Goal: Information Seeking & Learning: Find contact information

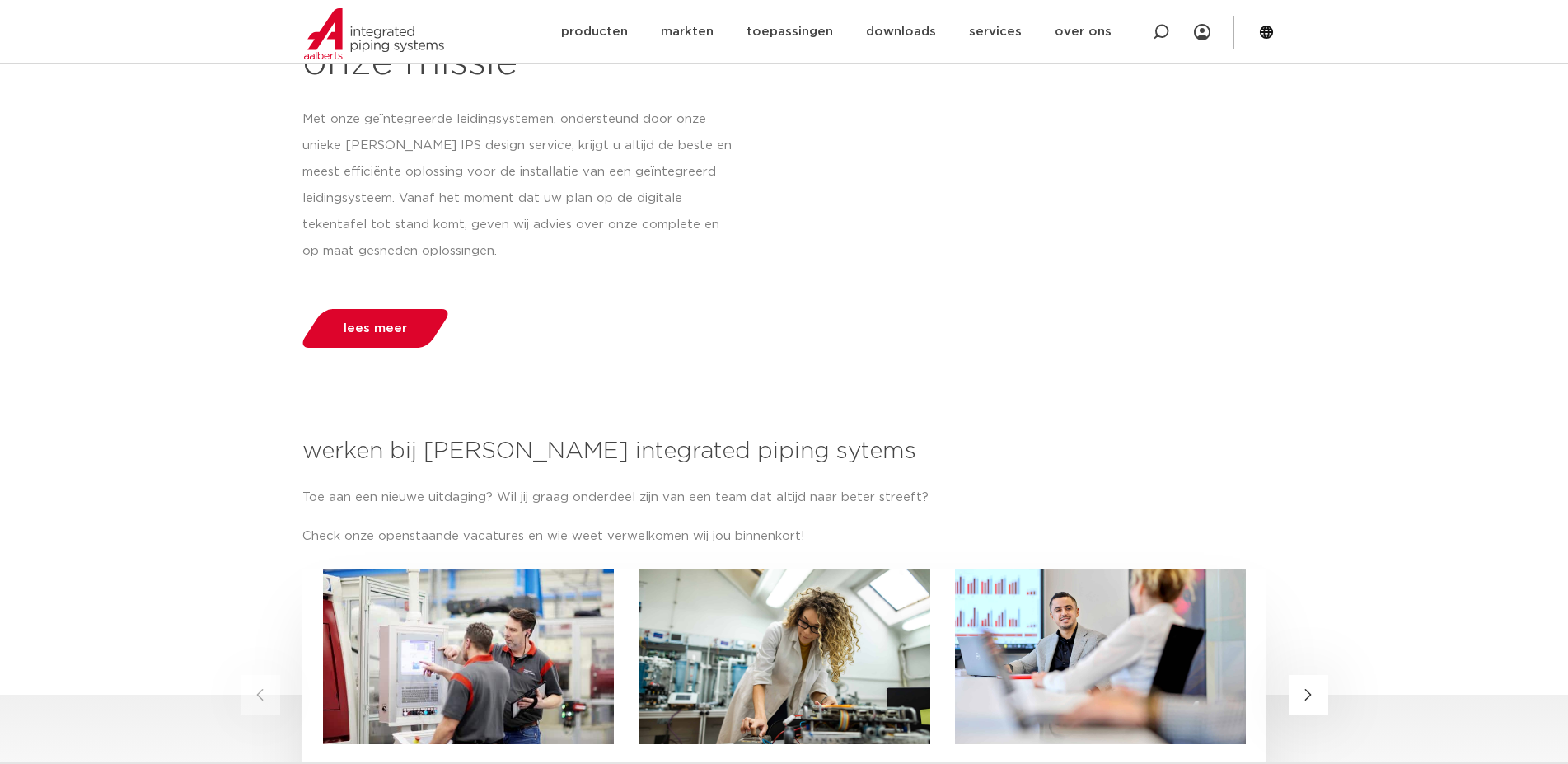
scroll to position [2269, 0]
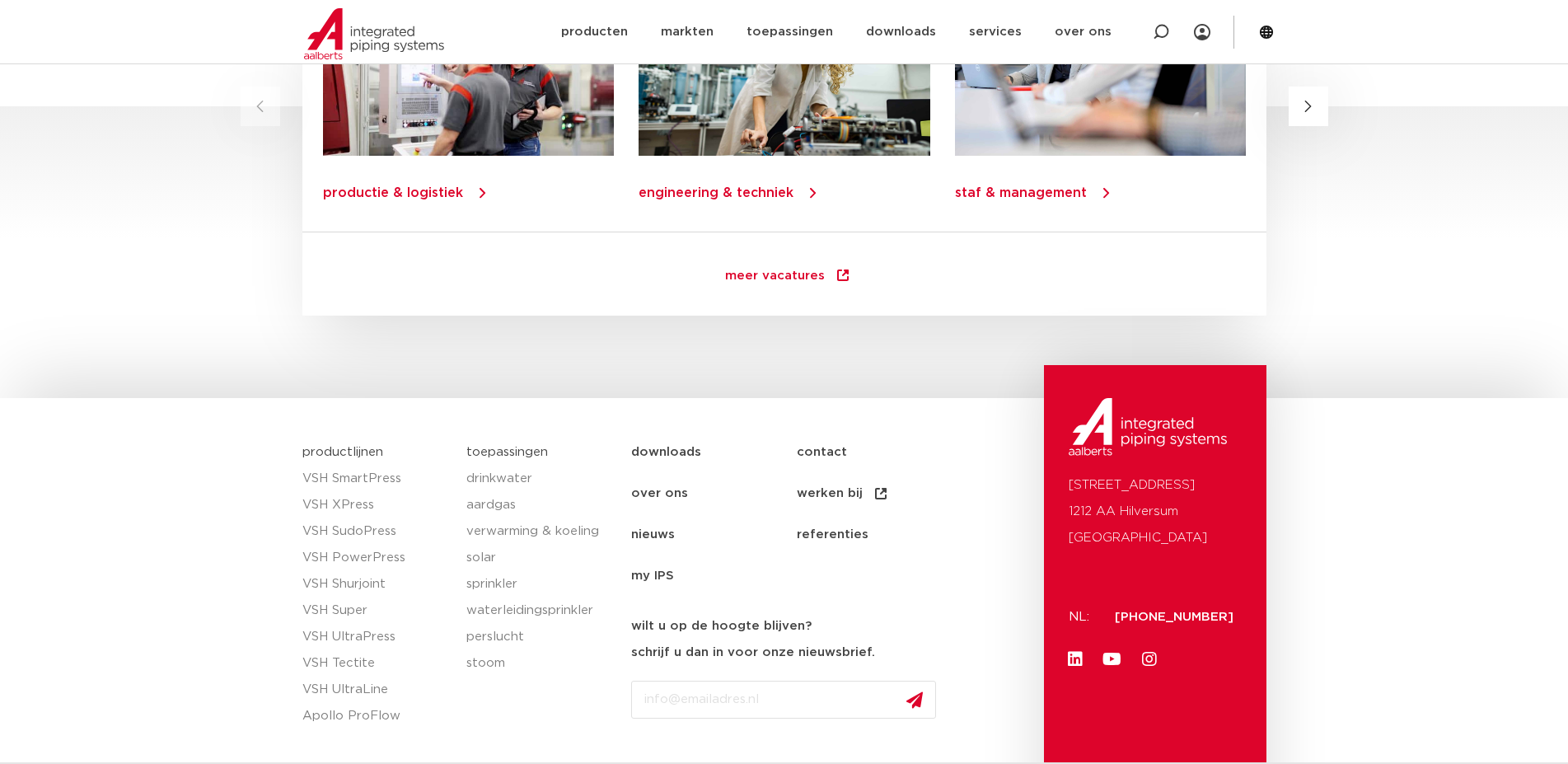
click at [822, 454] on link "contact" at bounding box center [880, 453] width 166 height 42
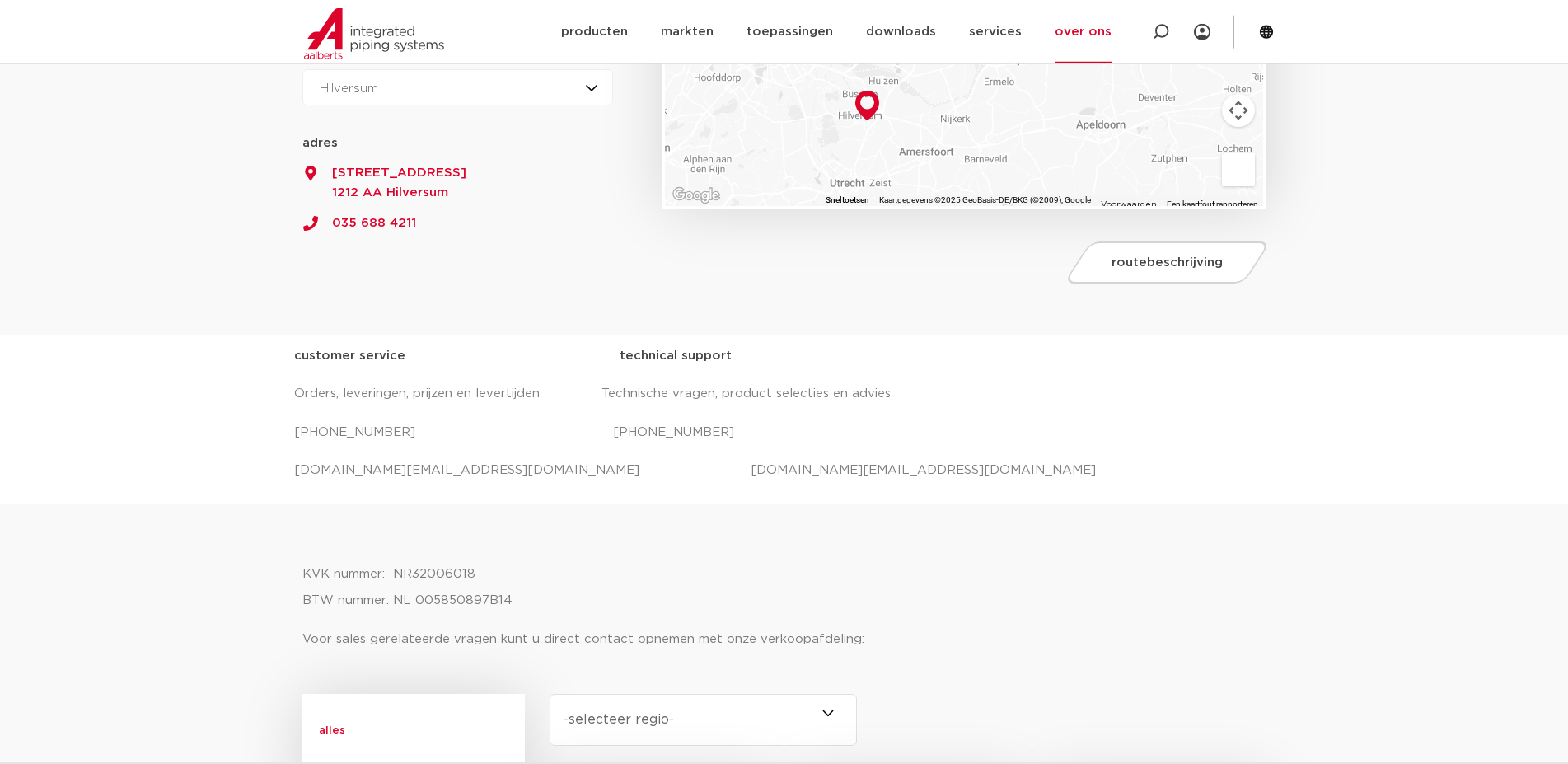
scroll to position [420, 0]
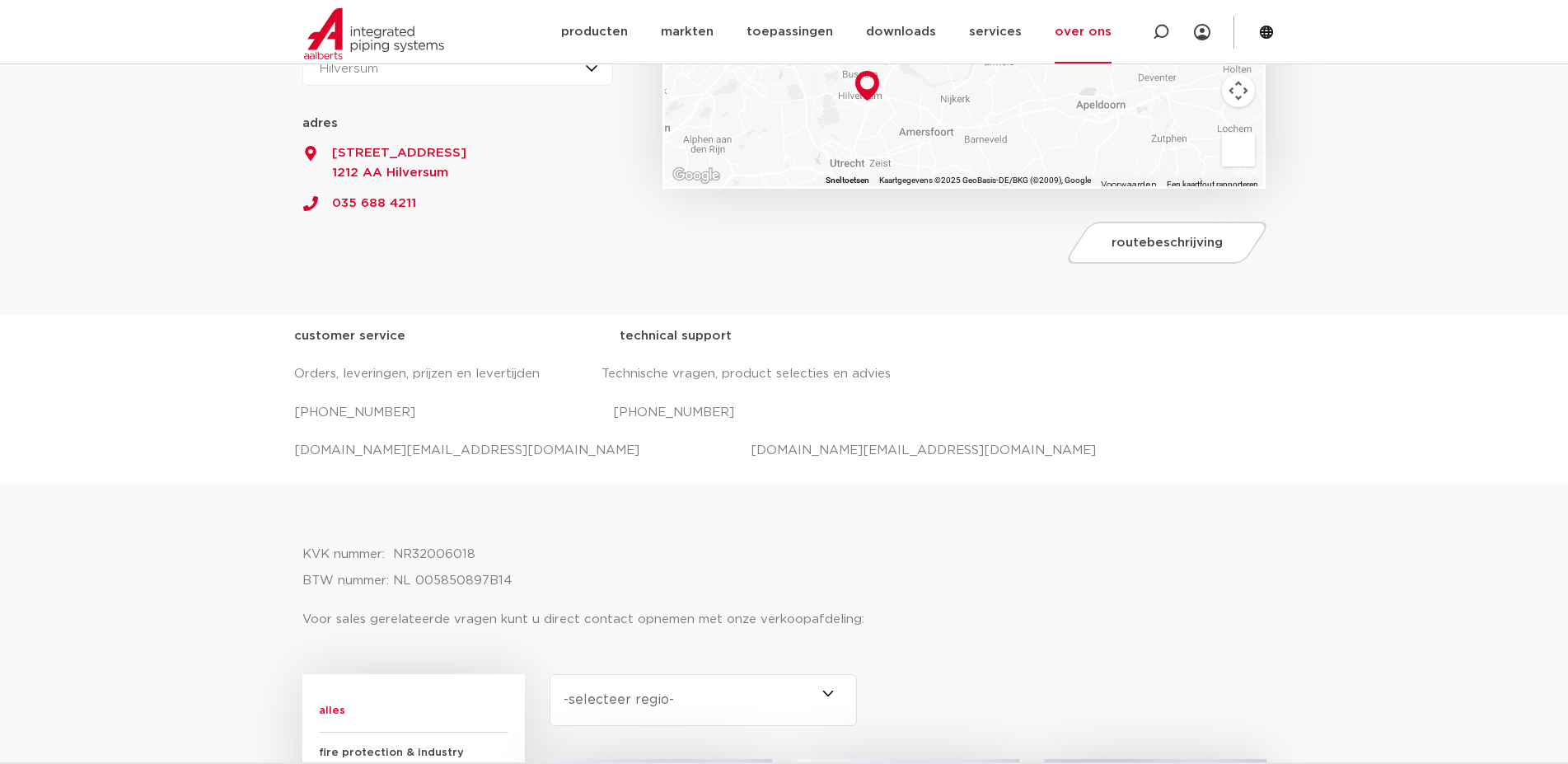
click at [325, 446] on p "salessupport.nl@aalberts-ips.com projecten.nl@aalberts-ips.com" at bounding box center [785, 451] width 981 height 27
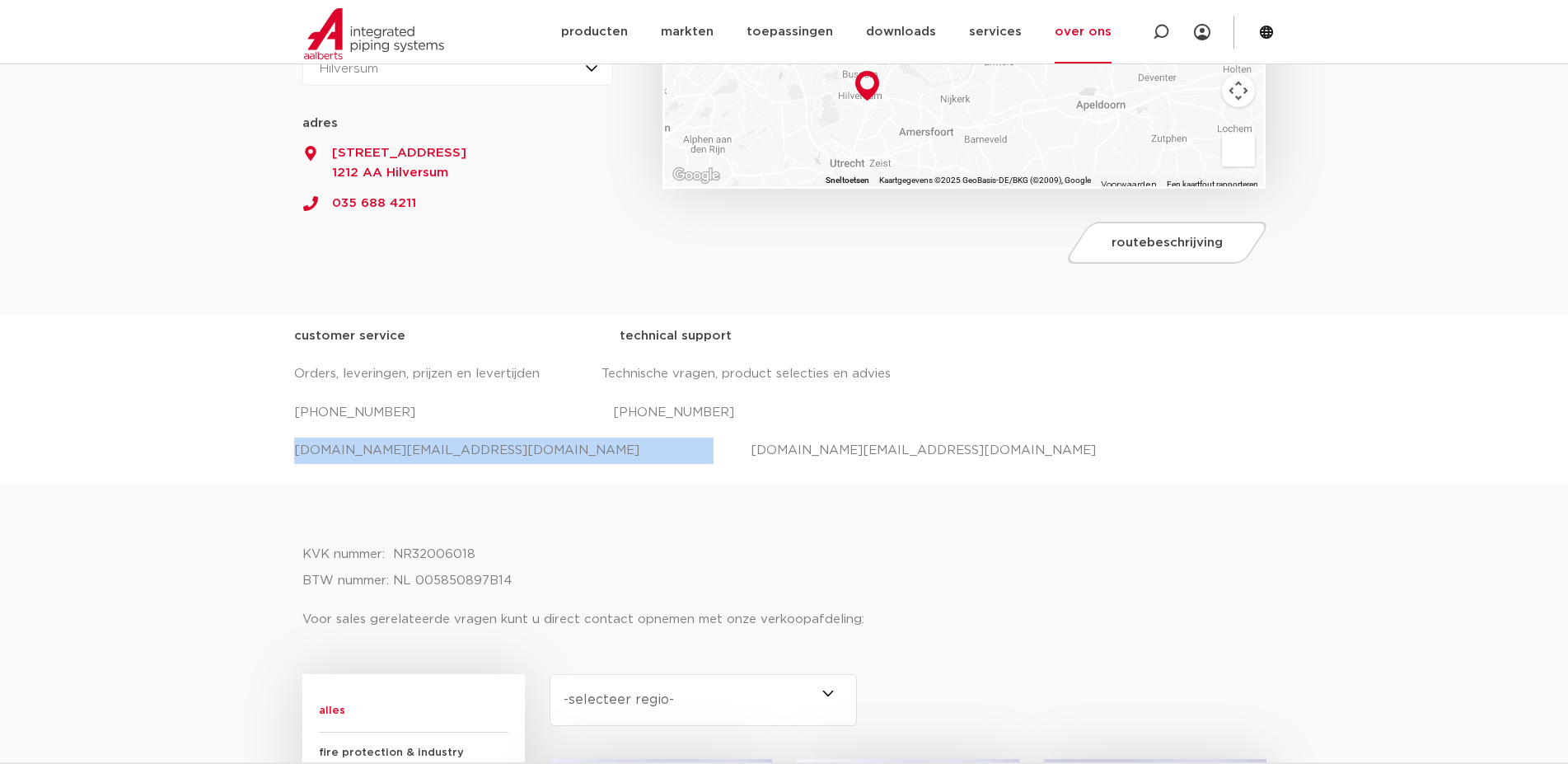
drag, startPoint x: 325, startPoint y: 446, endPoint x: 489, endPoint y: 454, distance: 164.2
click at [489, 454] on p "salessupport.nl@aalberts-ips.com projecten.nl@aalberts-ips.com" at bounding box center [785, 451] width 981 height 27
click at [488, 454] on p "salessupport.nl@aalberts-ips.com projecten.nl@aalberts-ips.com" at bounding box center [785, 451] width 981 height 27
click at [486, 454] on p "salessupport.nl@aalberts-ips.com projecten.nl@aalberts-ips.com" at bounding box center [785, 451] width 981 height 27
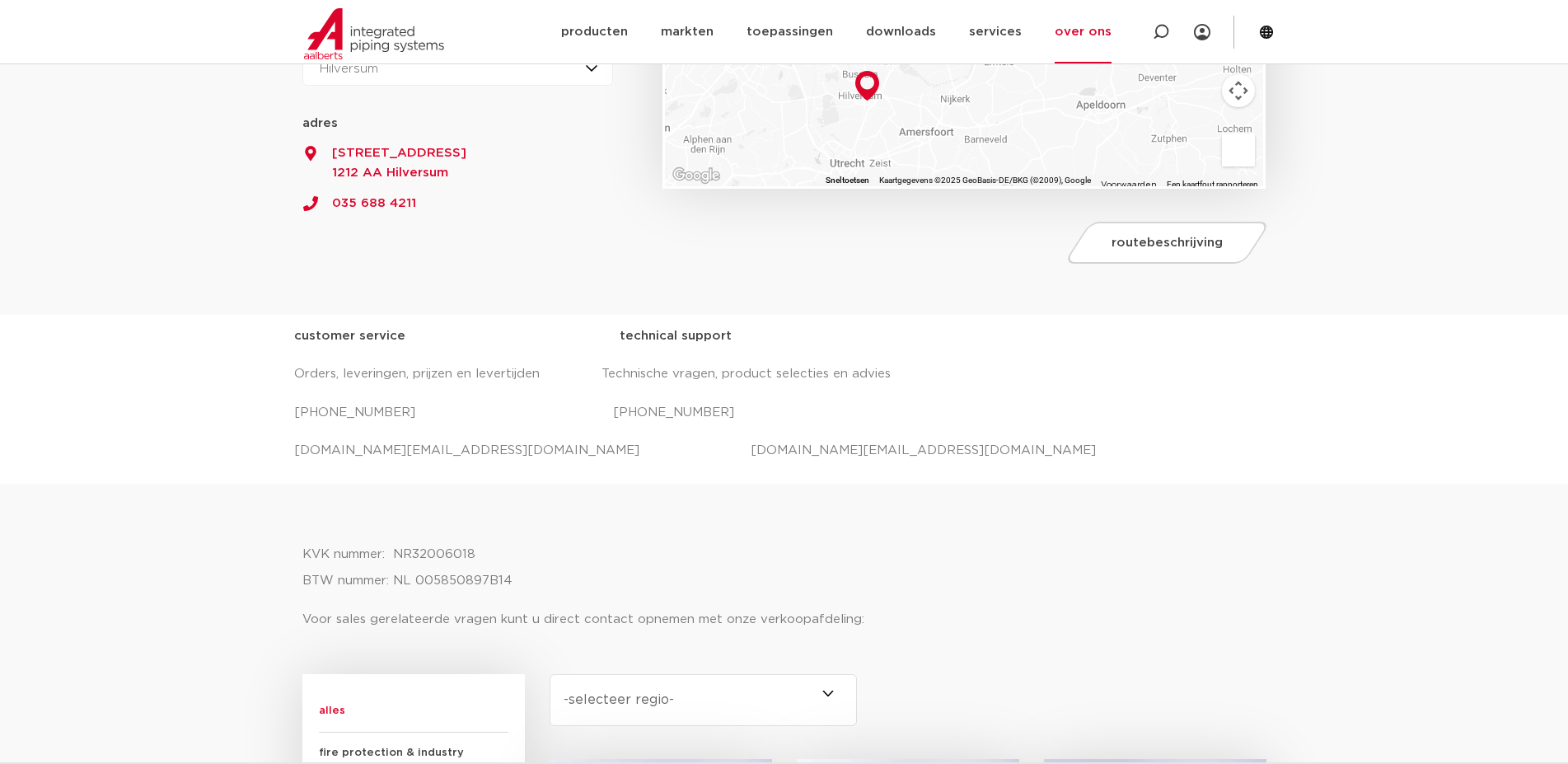
click at [305, 449] on p "salessupport.nl@aalberts-ips.com projecten.nl@aalberts-ips.com" at bounding box center [785, 451] width 981 height 27
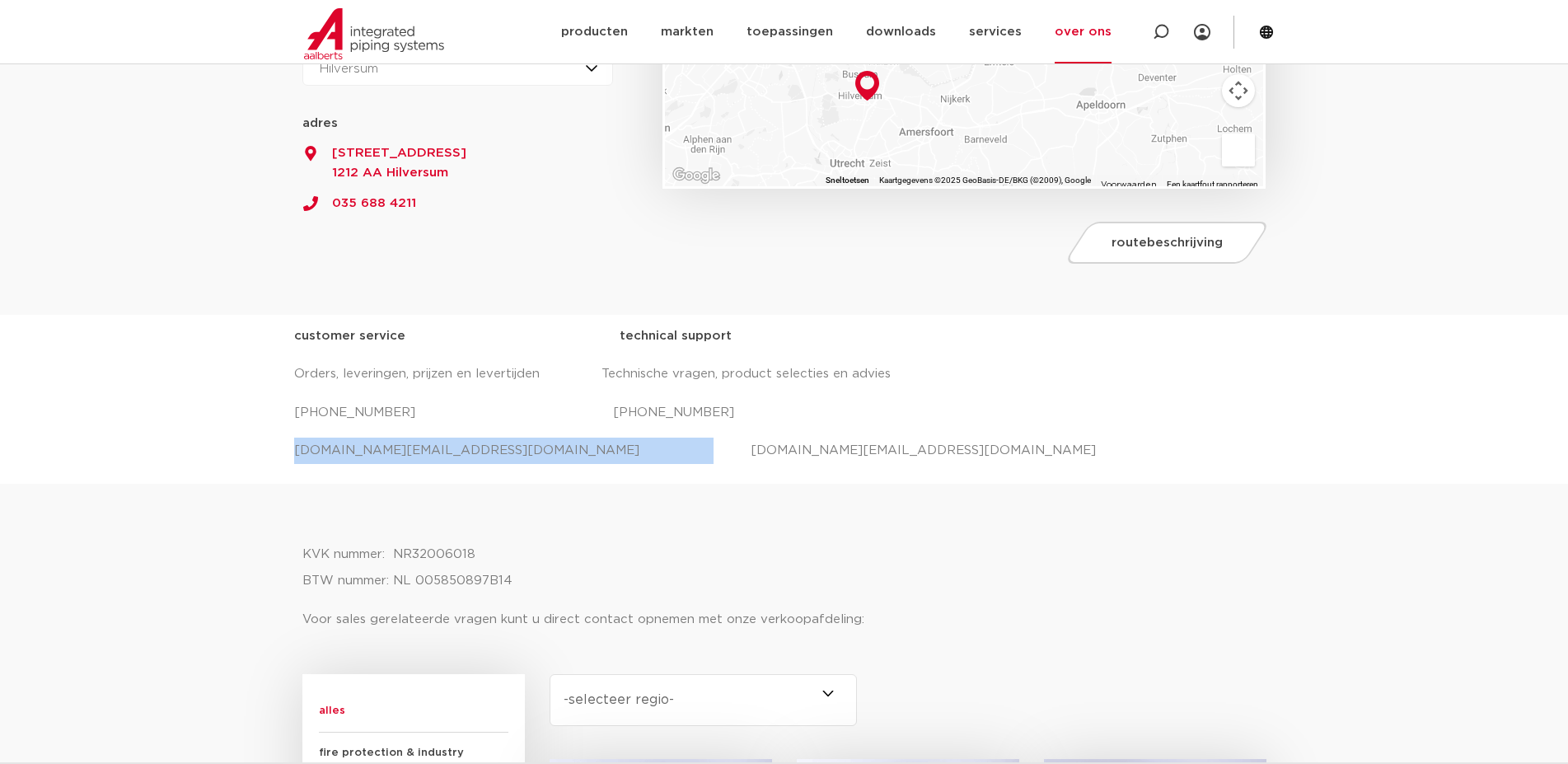
drag, startPoint x: 305, startPoint y: 449, endPoint x: 478, endPoint y: 454, distance: 173.1
click at [478, 454] on p "salessupport.nl@aalberts-ips.com projecten.nl@aalberts-ips.com" at bounding box center [785, 451] width 981 height 27
copy p "salessupport.nl@aalberts-ips.com"
